Goal: Information Seeking & Learning: Understand process/instructions

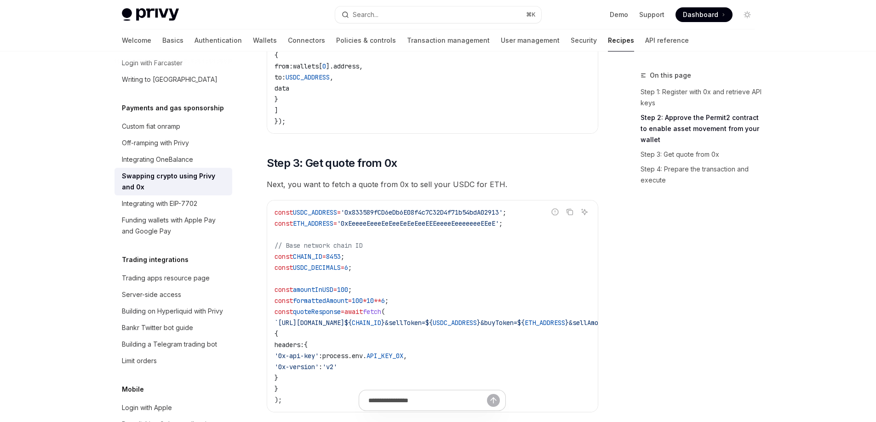
scroll to position [625, 0]
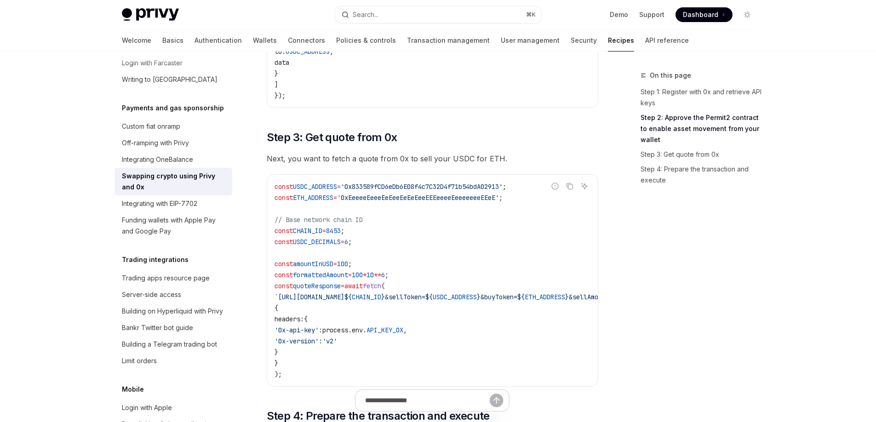
drag, startPoint x: 341, startPoint y: 391, endPoint x: 371, endPoint y: 393, distance: 30.0
click at [371, 393] on div at bounding box center [433, 405] width 332 height 34
drag, startPoint x: 347, startPoint y: 392, endPoint x: 380, endPoint y: 393, distance: 33.1
click at [380, 393] on div at bounding box center [433, 405] width 332 height 34
click at [566, 408] on div at bounding box center [433, 405] width 332 height 34
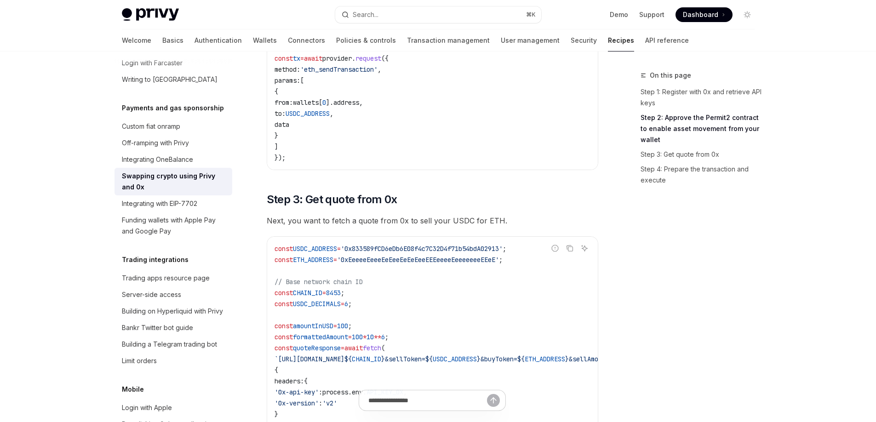
scroll to position [95, 0]
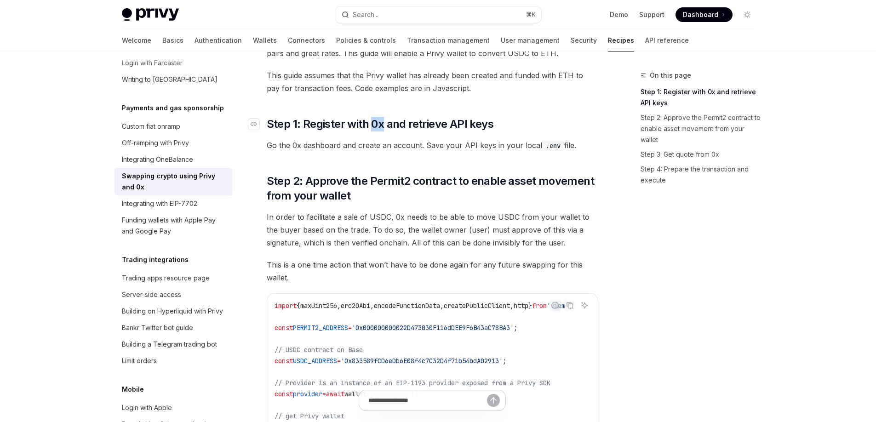
drag, startPoint x: 371, startPoint y: 126, endPoint x: 384, endPoint y: 126, distance: 12.9
click at [384, 126] on span "Step 1: Register with 0x and retrieve API keys" at bounding box center [380, 124] width 227 height 15
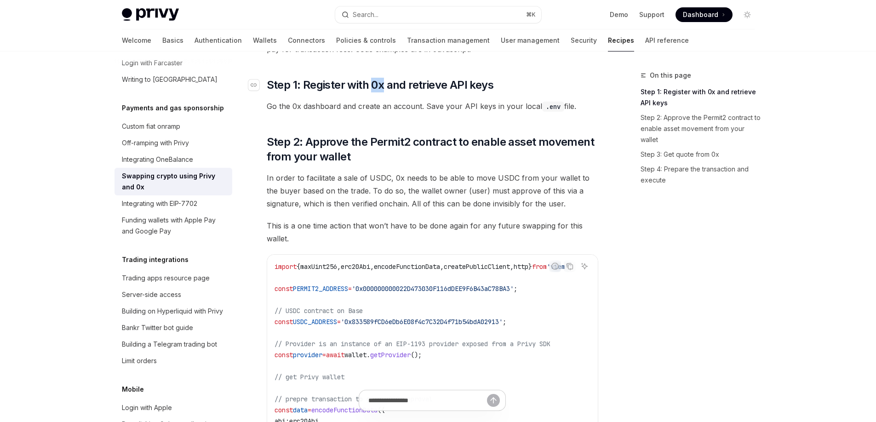
scroll to position [142, 0]
